Goal: Task Accomplishment & Management: Manage account settings

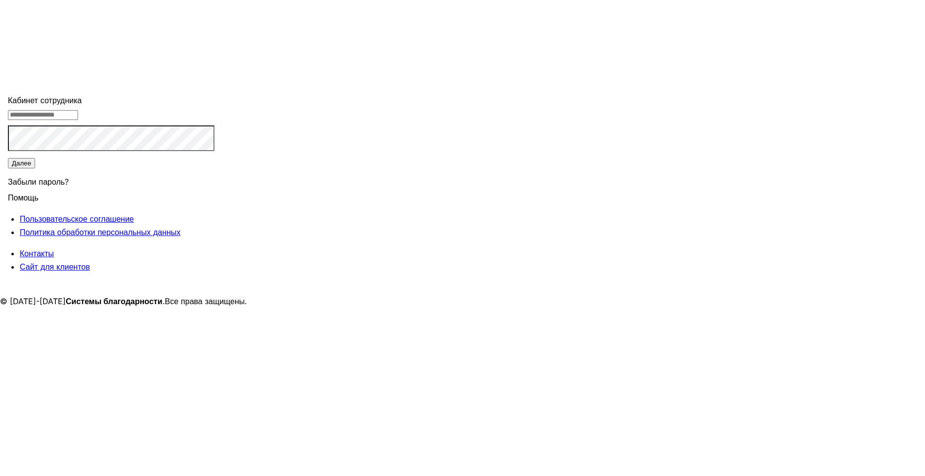
type input "**********"
click at [35, 169] on button "Далее" at bounding box center [21, 163] width 27 height 10
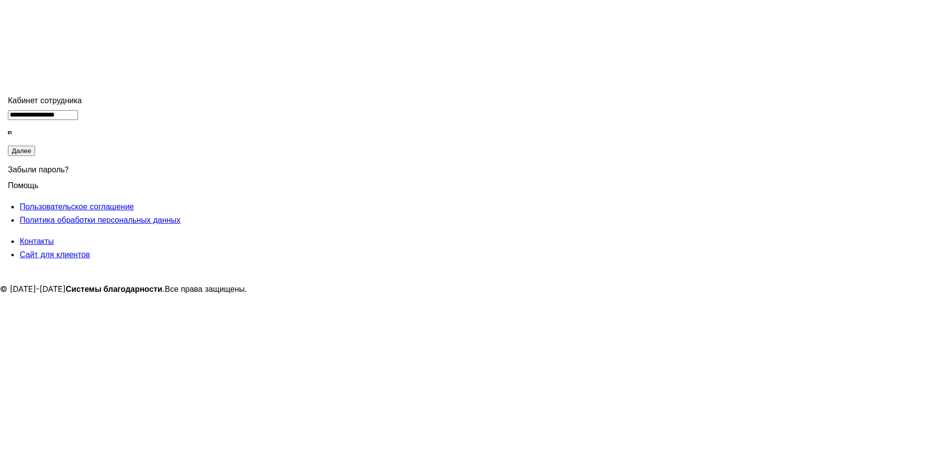
type input "******"
